Goal: Navigation & Orientation: Find specific page/section

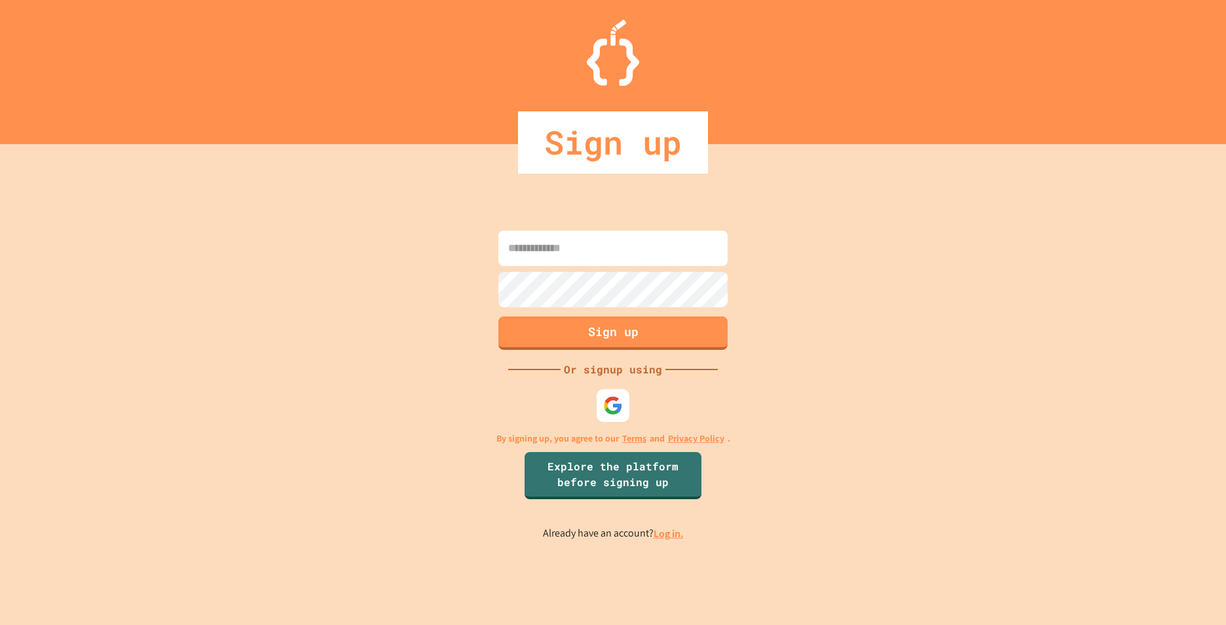
click at [296, 124] on div "Sign up" at bounding box center [613, 142] width 1226 height 62
click at [552, 245] on input at bounding box center [612, 248] width 229 height 35
type input "*********"
click at [667, 533] on link "Log in." at bounding box center [669, 534] width 30 height 14
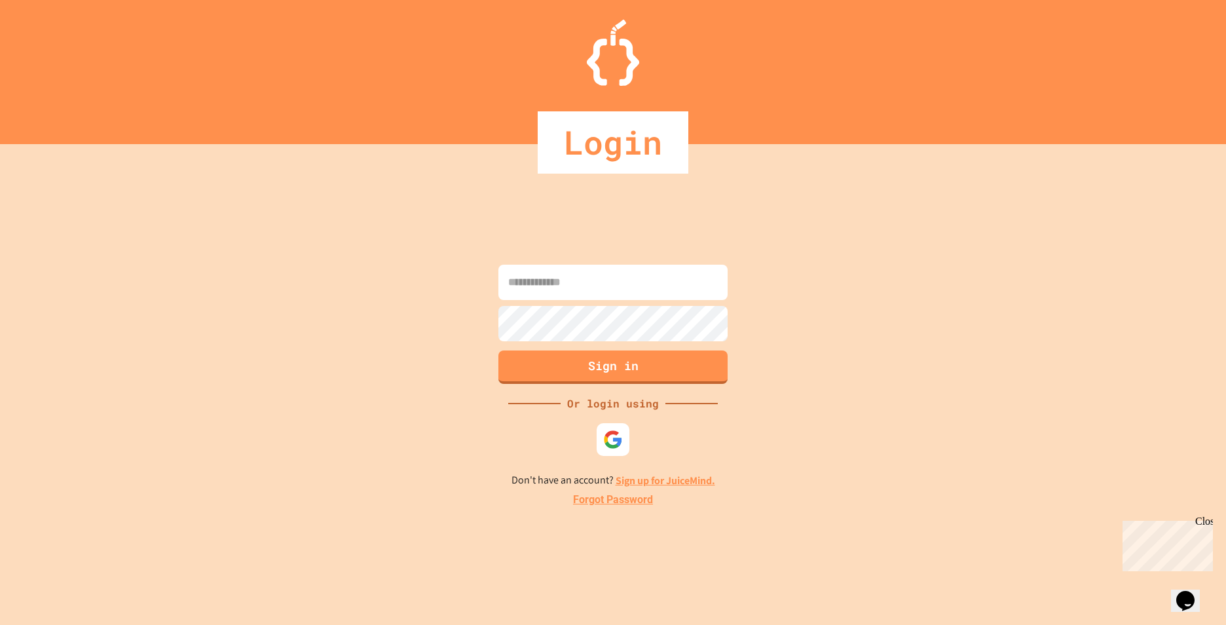
click at [588, 265] on input at bounding box center [612, 282] width 229 height 35
type input "**********"
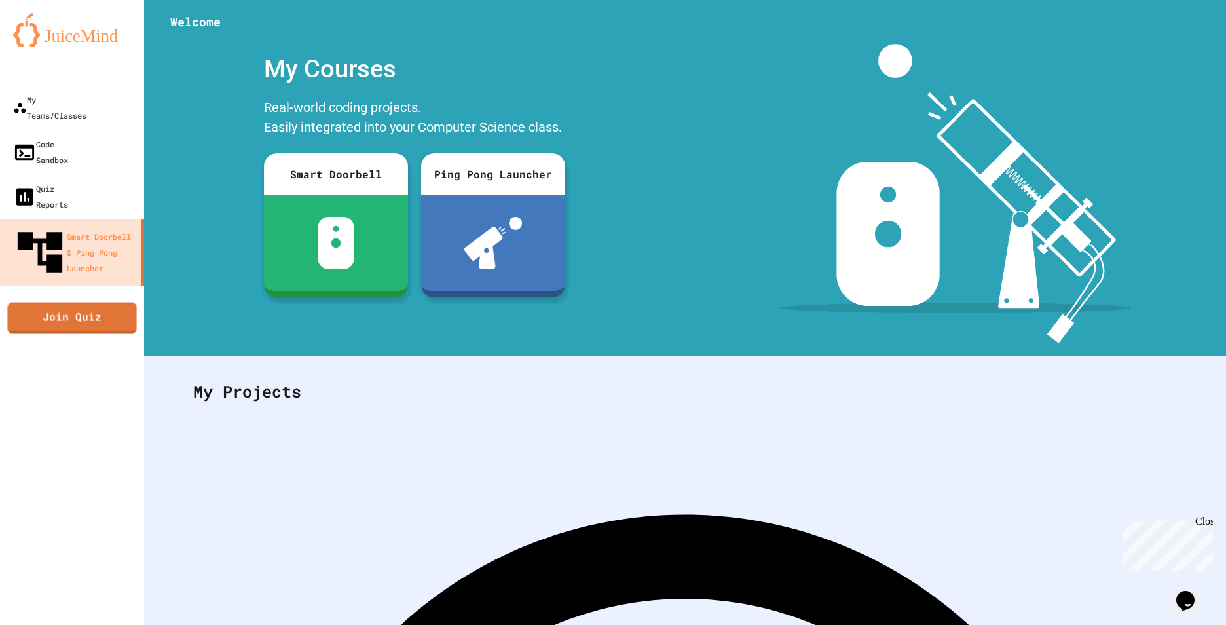
click at [107, 350] on div "My Teams/Classes Code Sandbox Quiz Reports Smart Doorbell & Ping Pong Launcher …" at bounding box center [72, 312] width 144 height 625
click at [78, 103] on div "My Teams/Classes" at bounding box center [48, 107] width 75 height 32
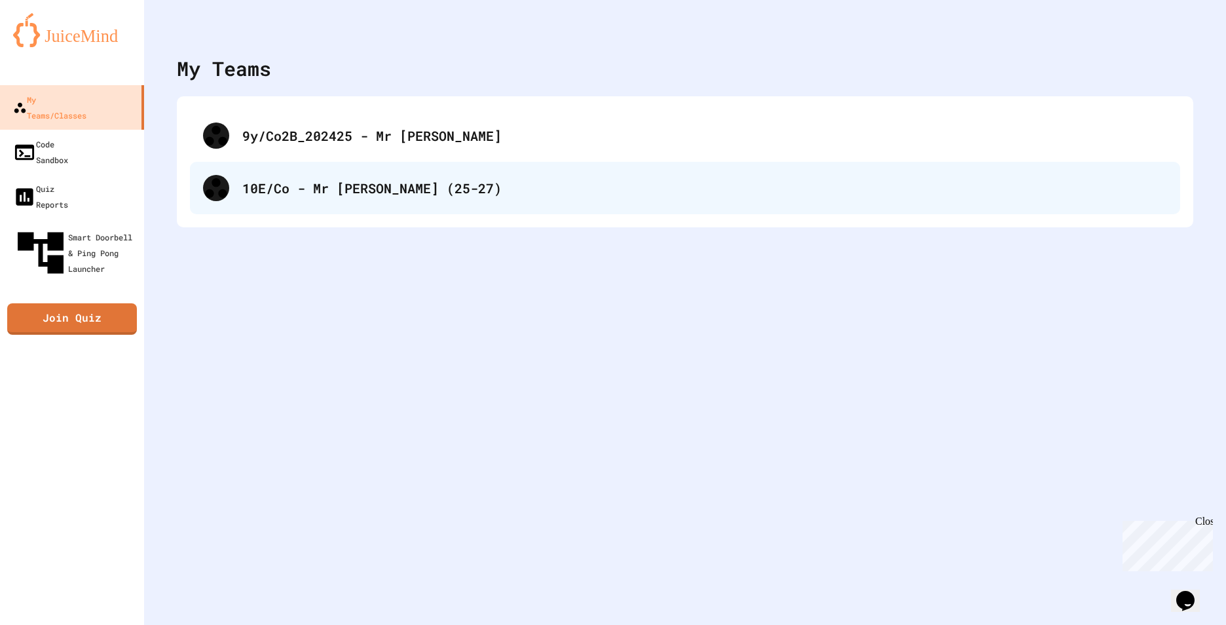
click at [452, 192] on div "10E/Co - Mr [PERSON_NAME] (25-27)" at bounding box center [704, 188] width 925 height 20
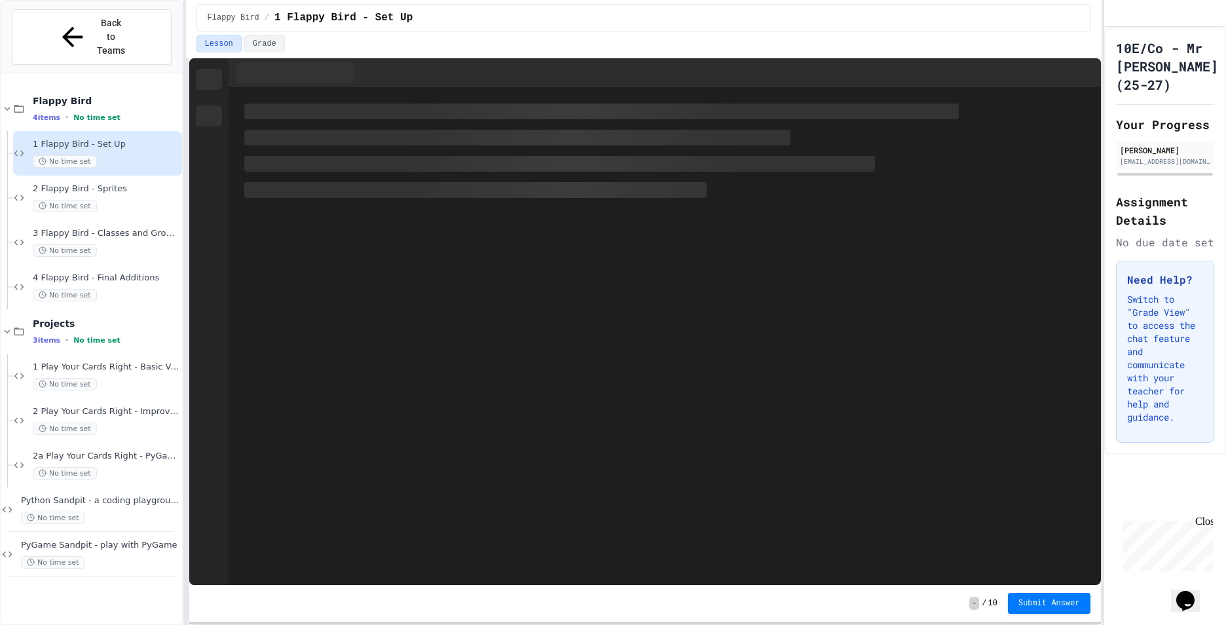
drag, startPoint x: 212, startPoint y: 356, endPoint x: 245, endPoint y: 396, distance: 52.1
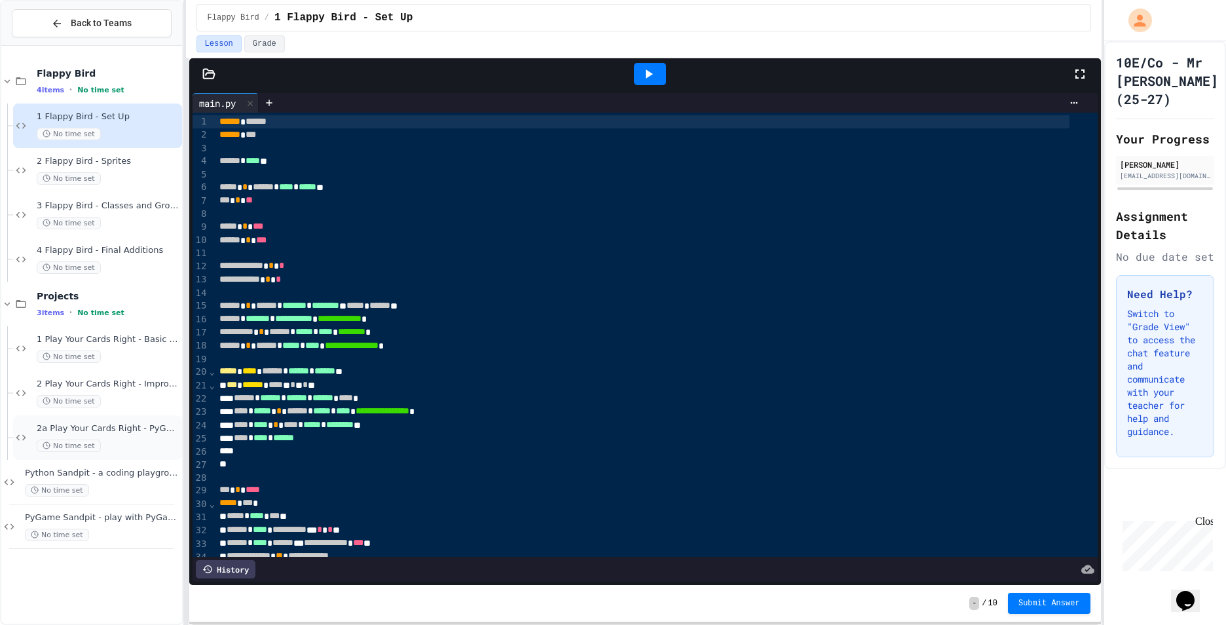
click at [107, 440] on div "No time set" at bounding box center [108, 446] width 143 height 12
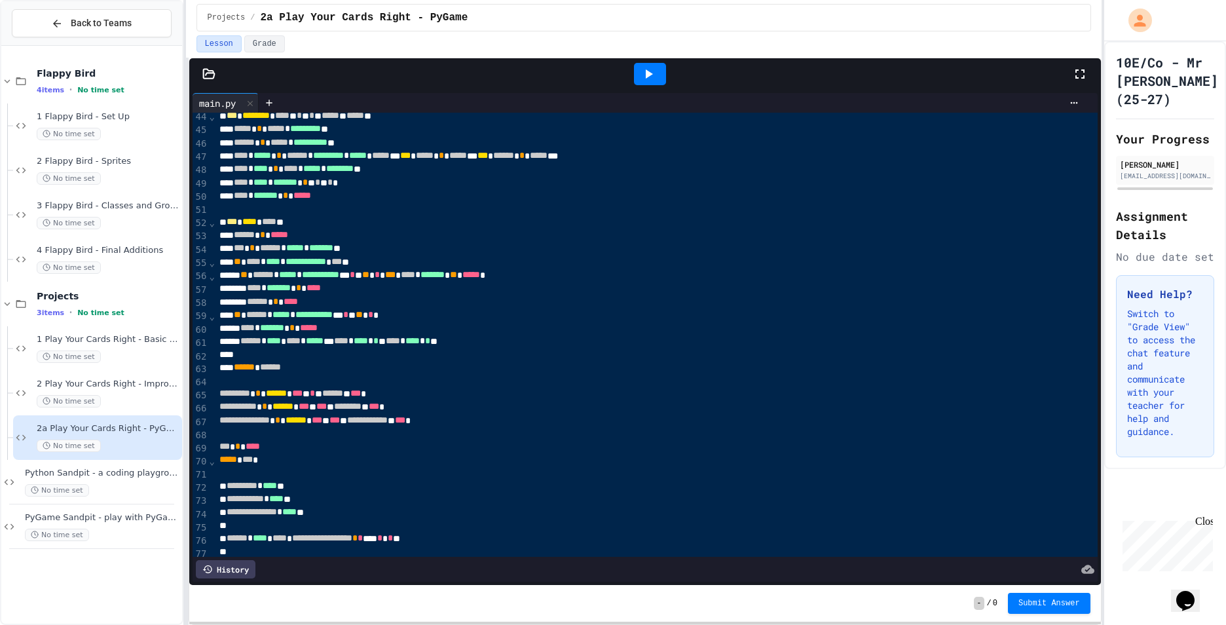
scroll to position [704, 0]
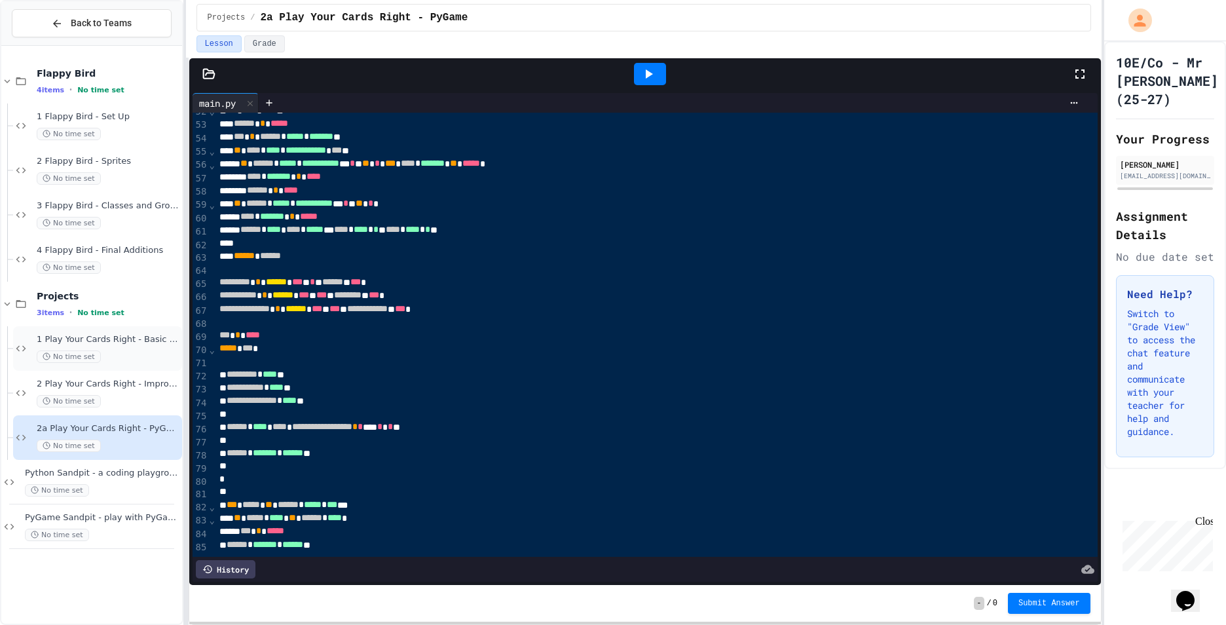
click at [98, 348] on div "1 Play Your Cards Right - Basic Version No time set" at bounding box center [108, 348] width 143 height 29
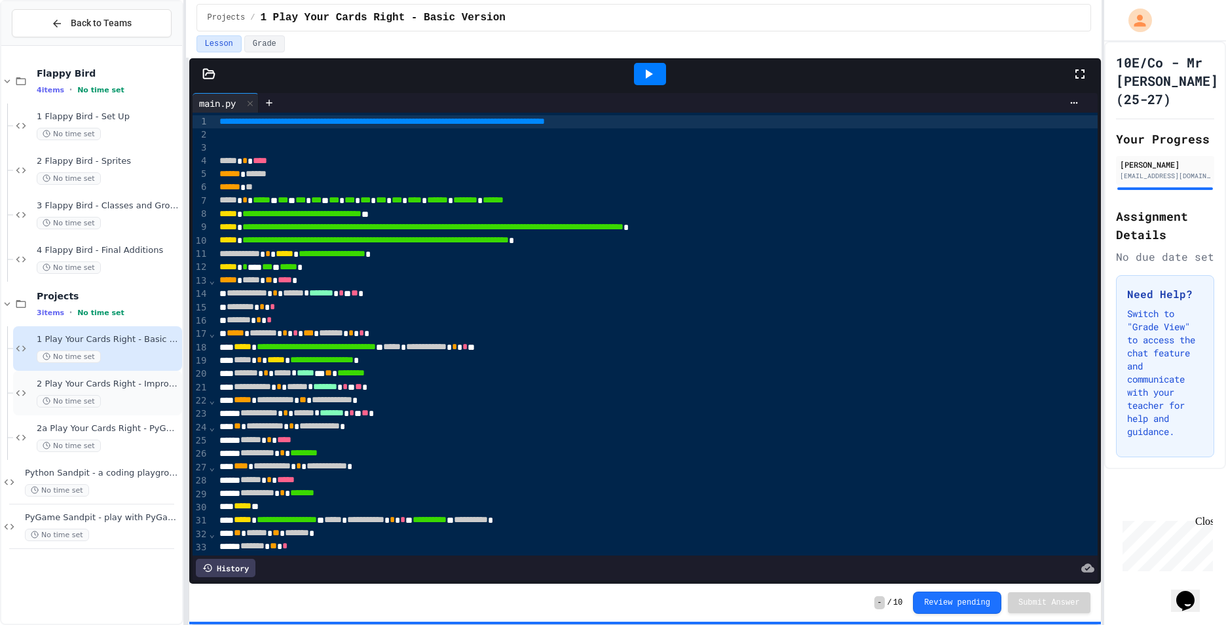
click at [120, 386] on span "2 Play Your Cards Right - Improved" at bounding box center [108, 384] width 143 height 11
